Goal: Information Seeking & Learning: Learn about a topic

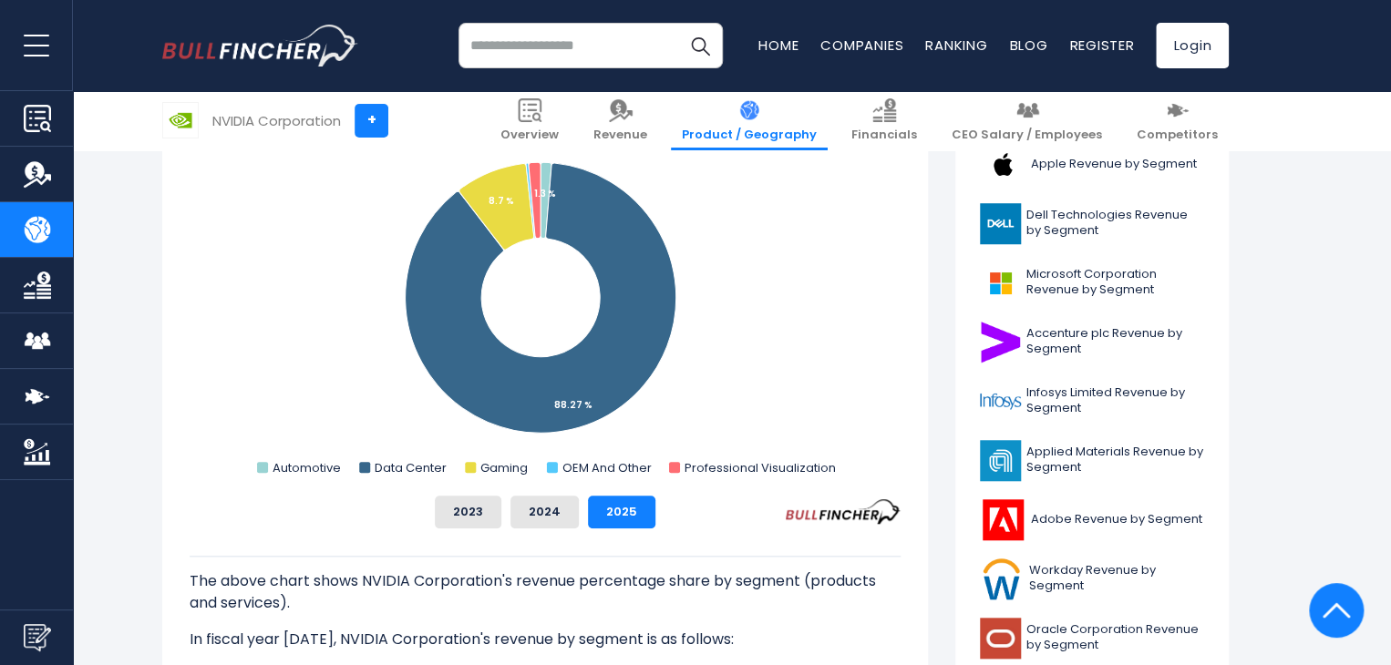
scroll to position [499, 0]
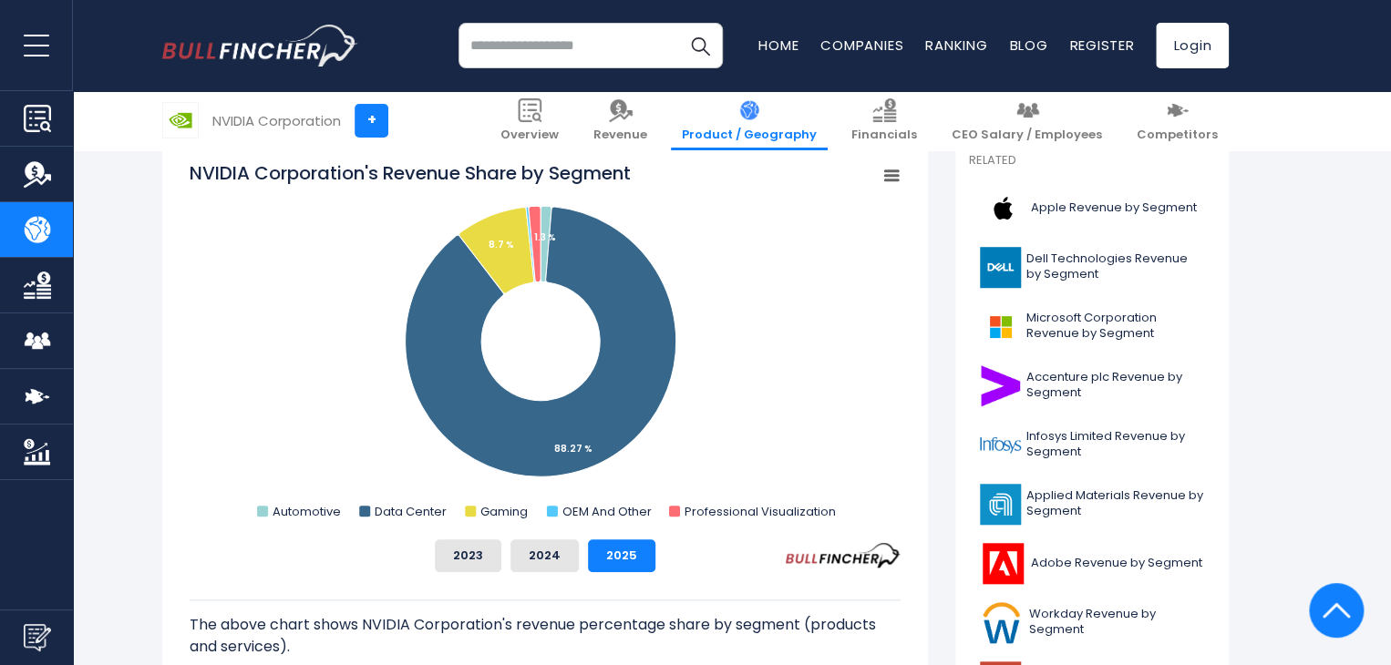
click at [554, 566] on button "2024" at bounding box center [545, 556] width 68 height 33
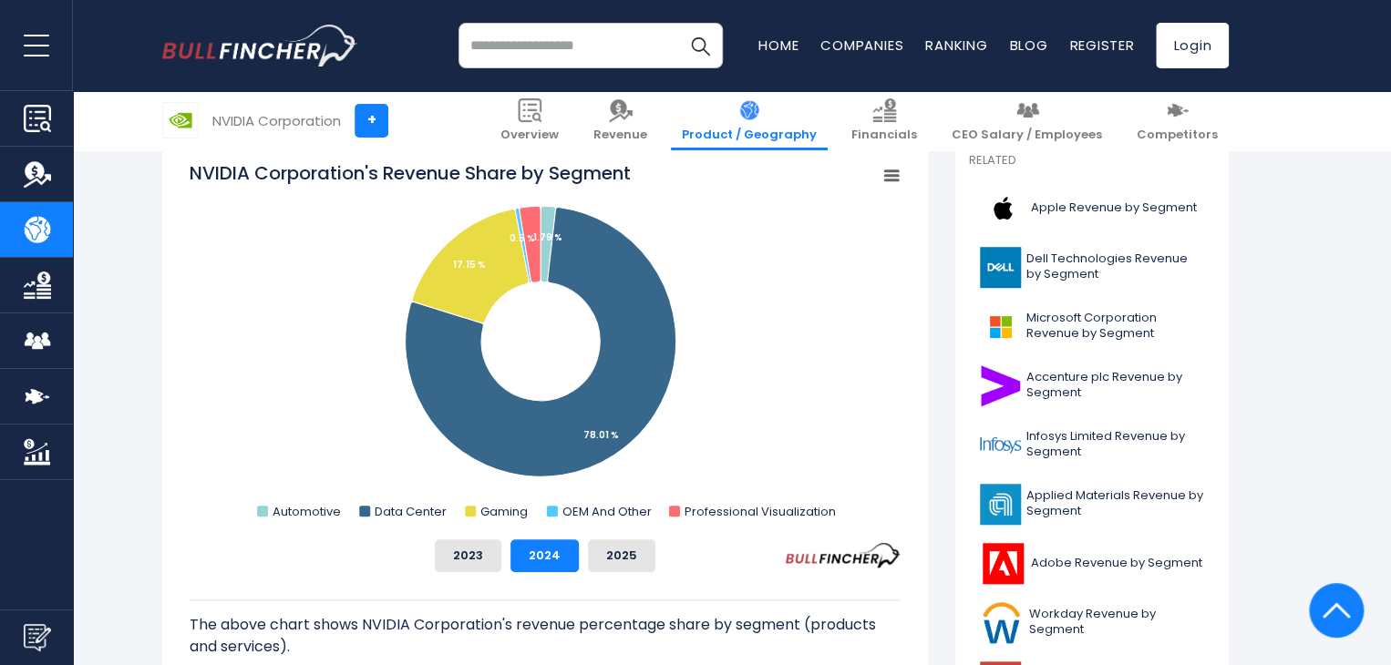
click at [703, 251] on rect "NVIDIA Corporation's Revenue Share by Segment" at bounding box center [545, 342] width 711 height 365
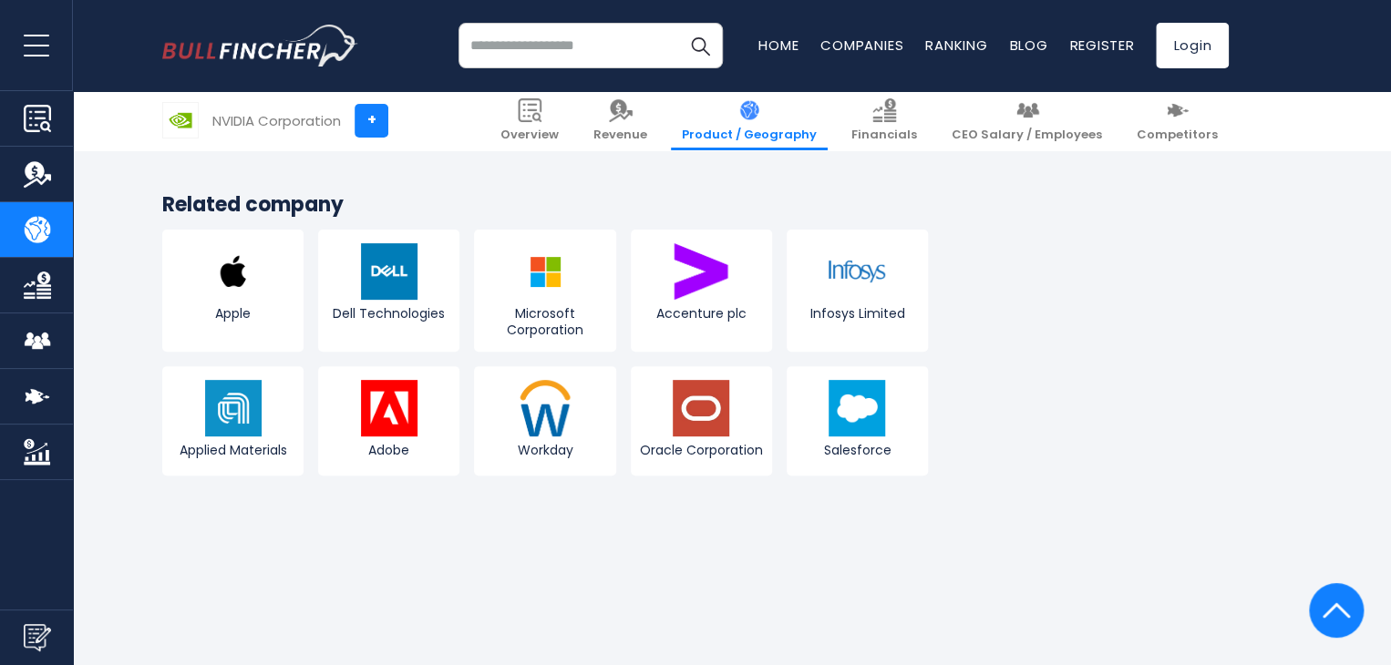
scroll to position [3624, 0]
click at [46, 172] on img "Company Revenue" at bounding box center [37, 173] width 27 height 27
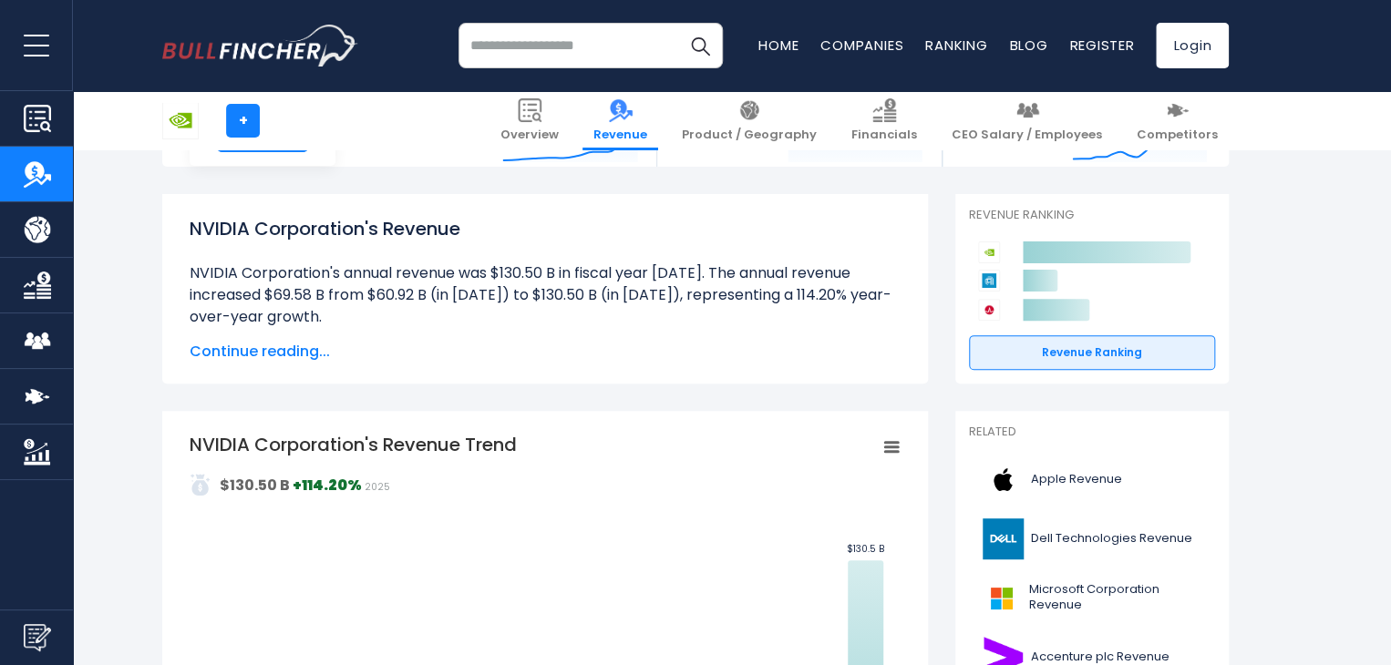
scroll to position [143, 0]
click at [254, 355] on span "Continue reading..." at bounding box center [545, 351] width 711 height 22
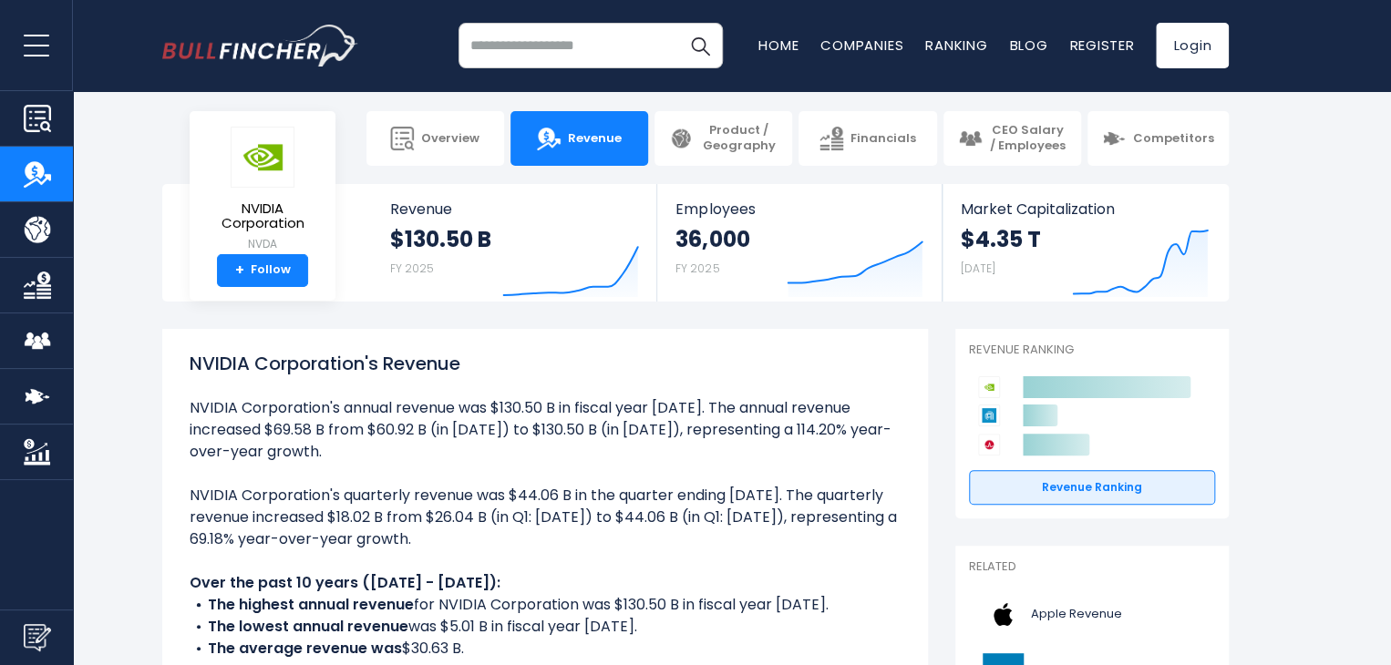
scroll to position [14, 0]
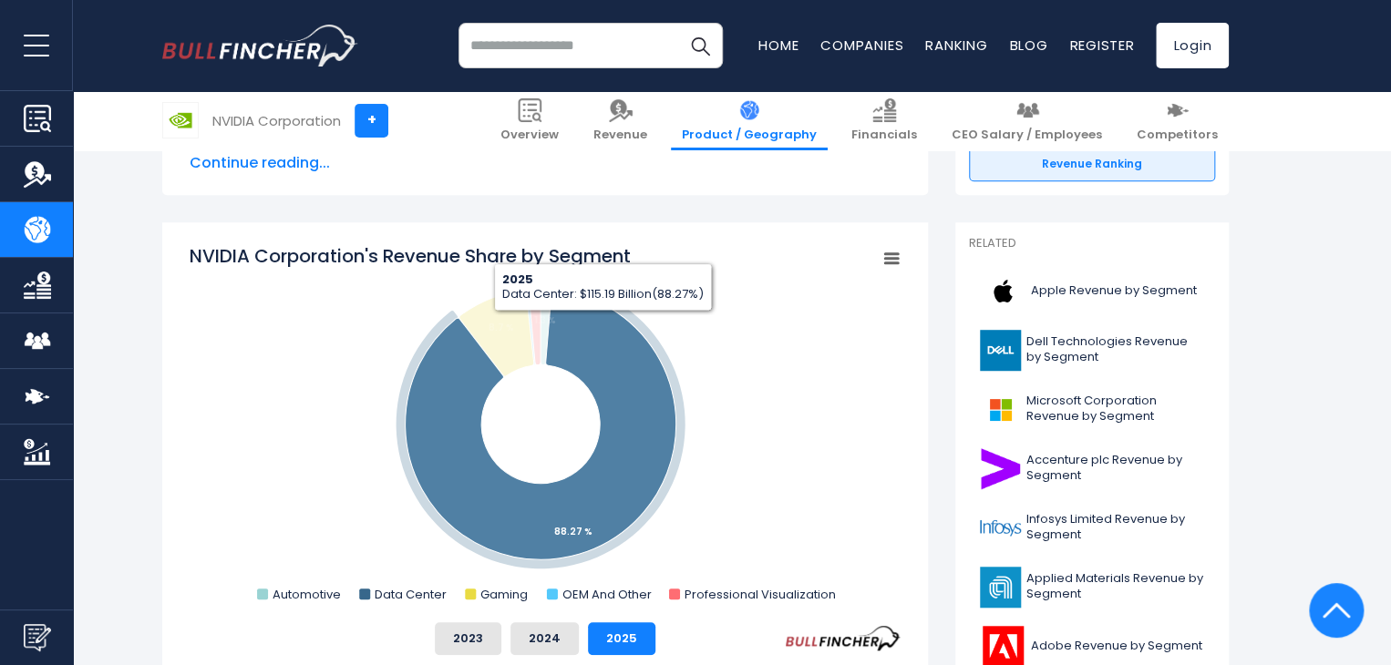
scroll to position [423, 0]
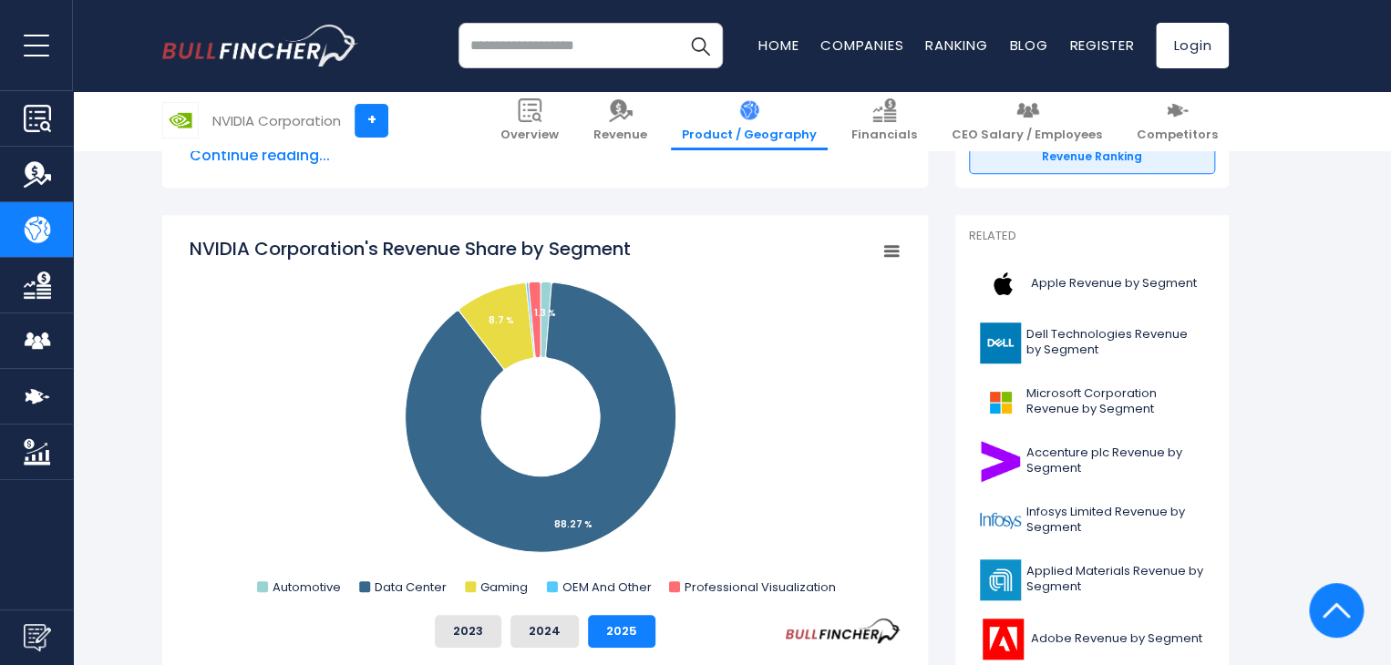
click at [281, 161] on span "Continue reading..." at bounding box center [545, 156] width 711 height 22
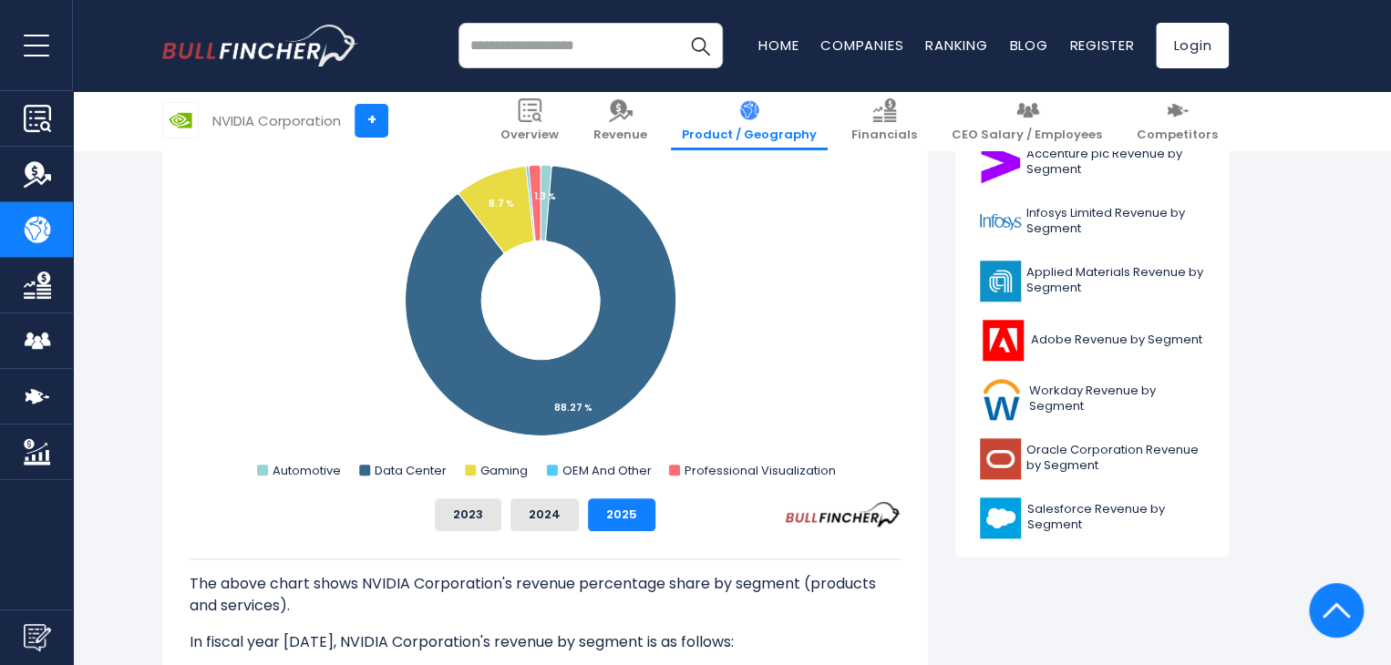
scroll to position [725, 0]
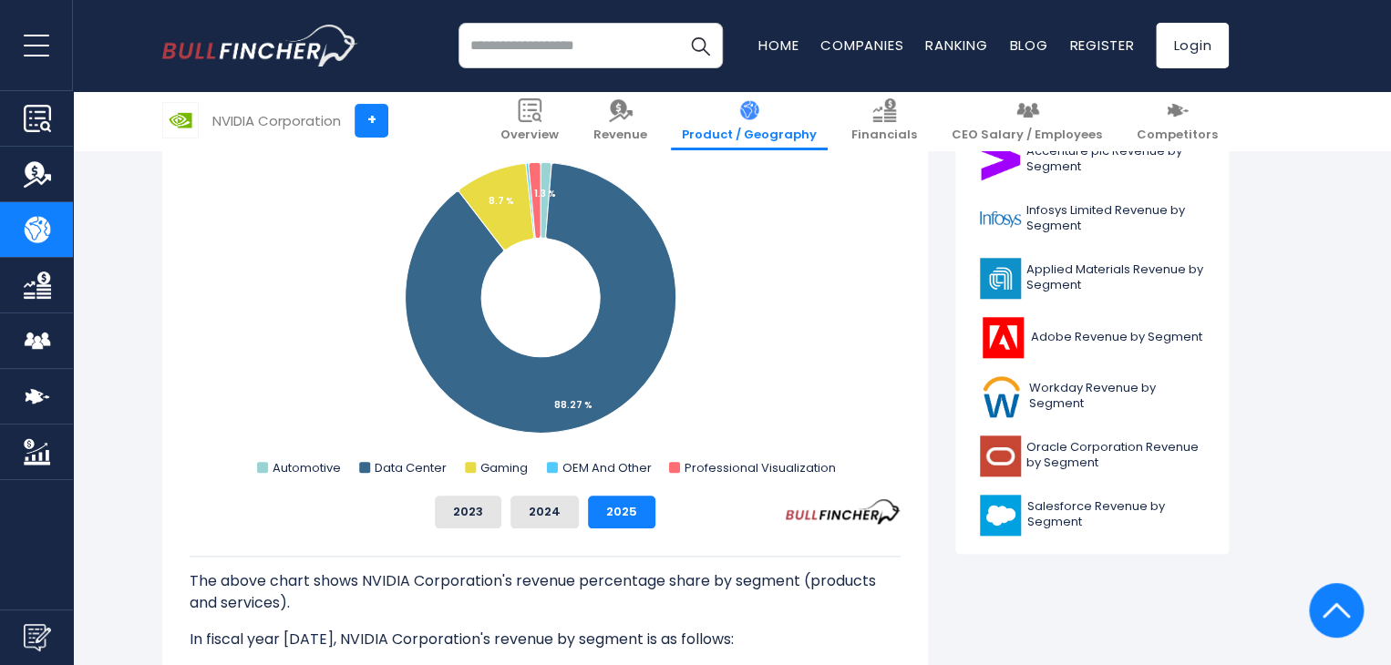
click at [550, 515] on button "2024" at bounding box center [545, 512] width 68 height 33
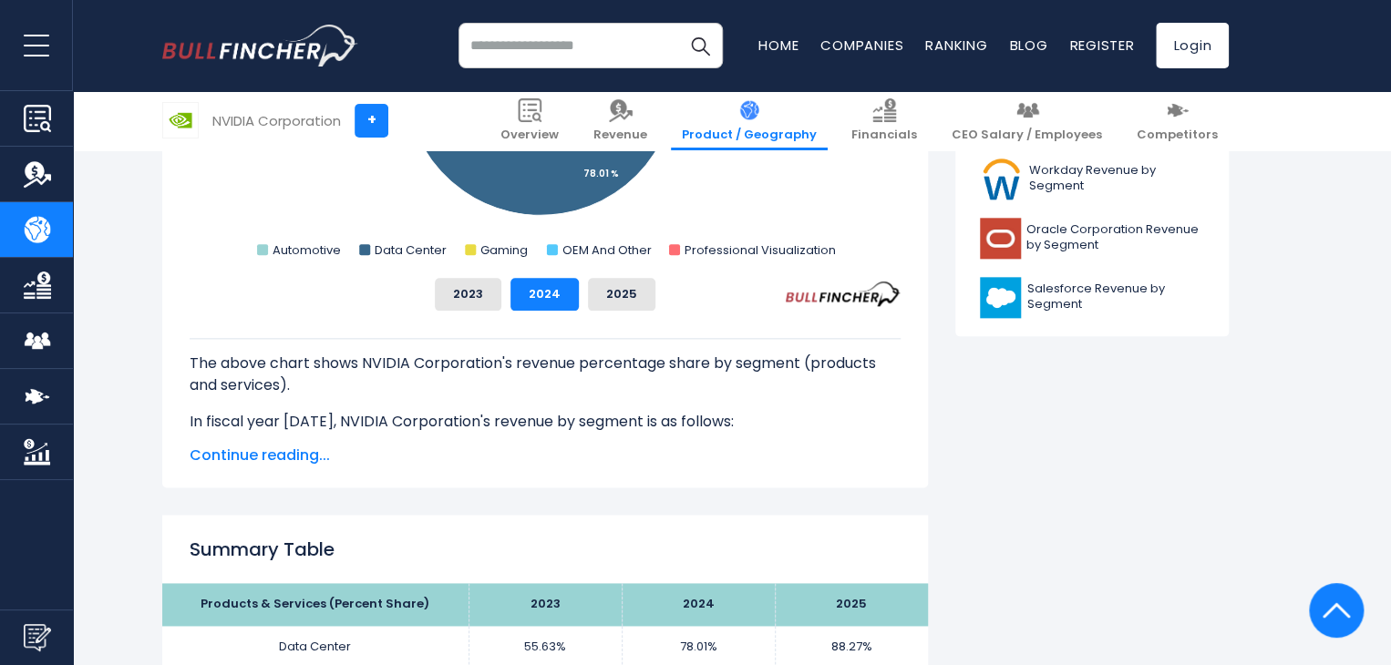
scroll to position [944, 0]
click at [263, 451] on span "Continue reading..." at bounding box center [545, 455] width 711 height 22
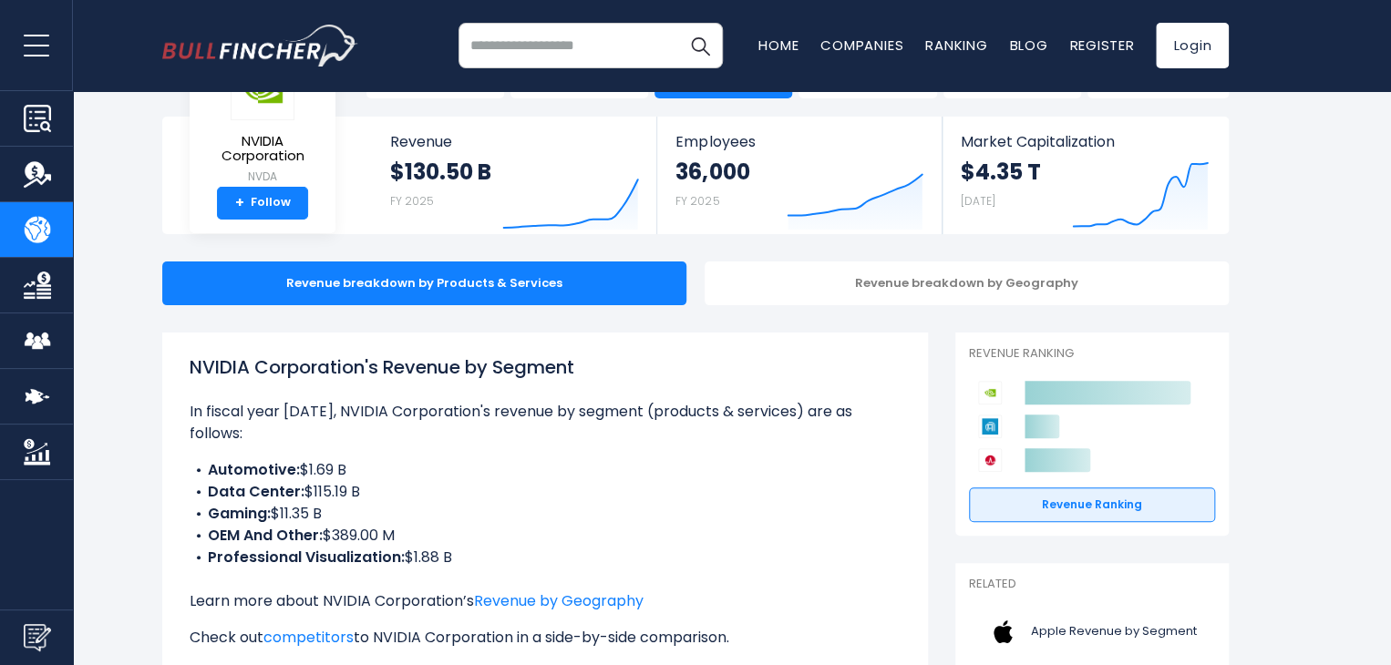
scroll to position [0, 0]
